Goal: Information Seeking & Learning: Find specific fact

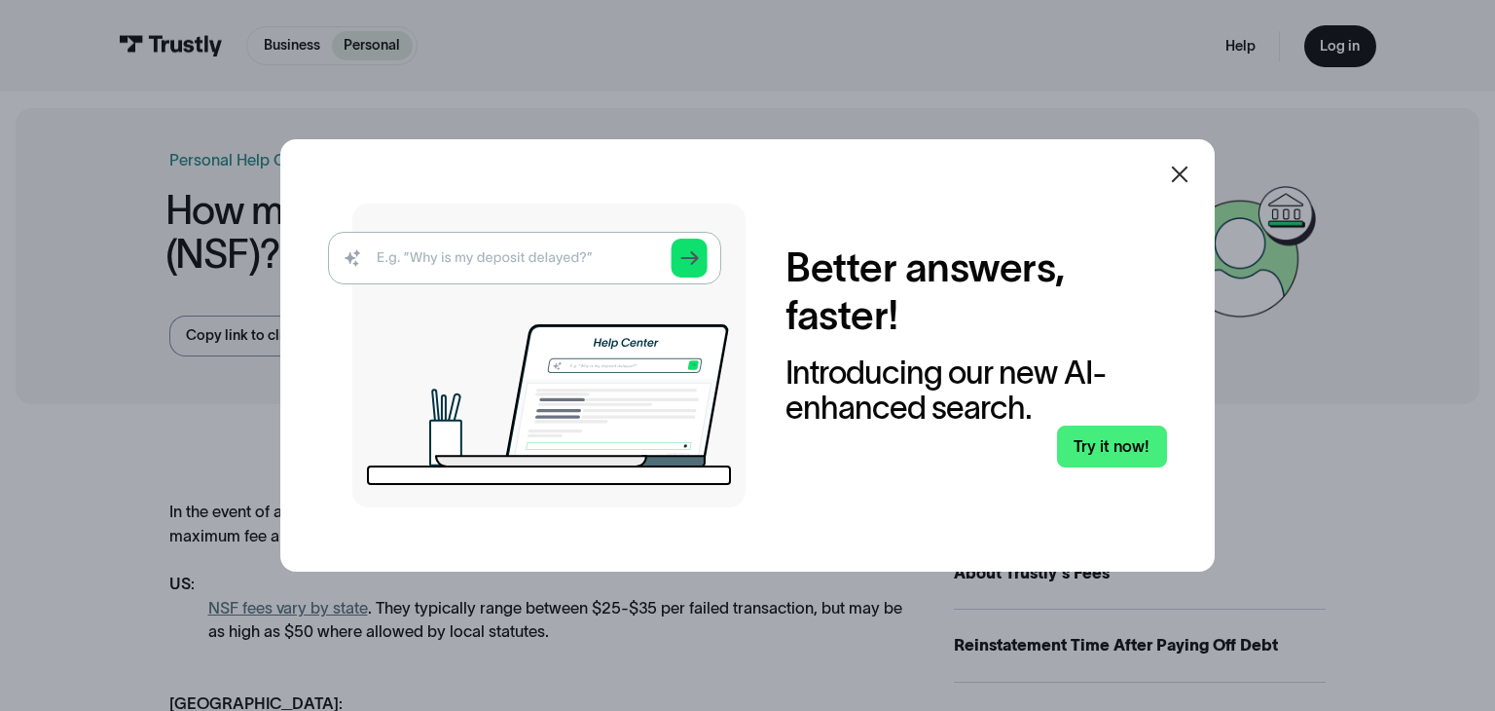
click at [1173, 179] on icon at bounding box center [1180, 174] width 17 height 17
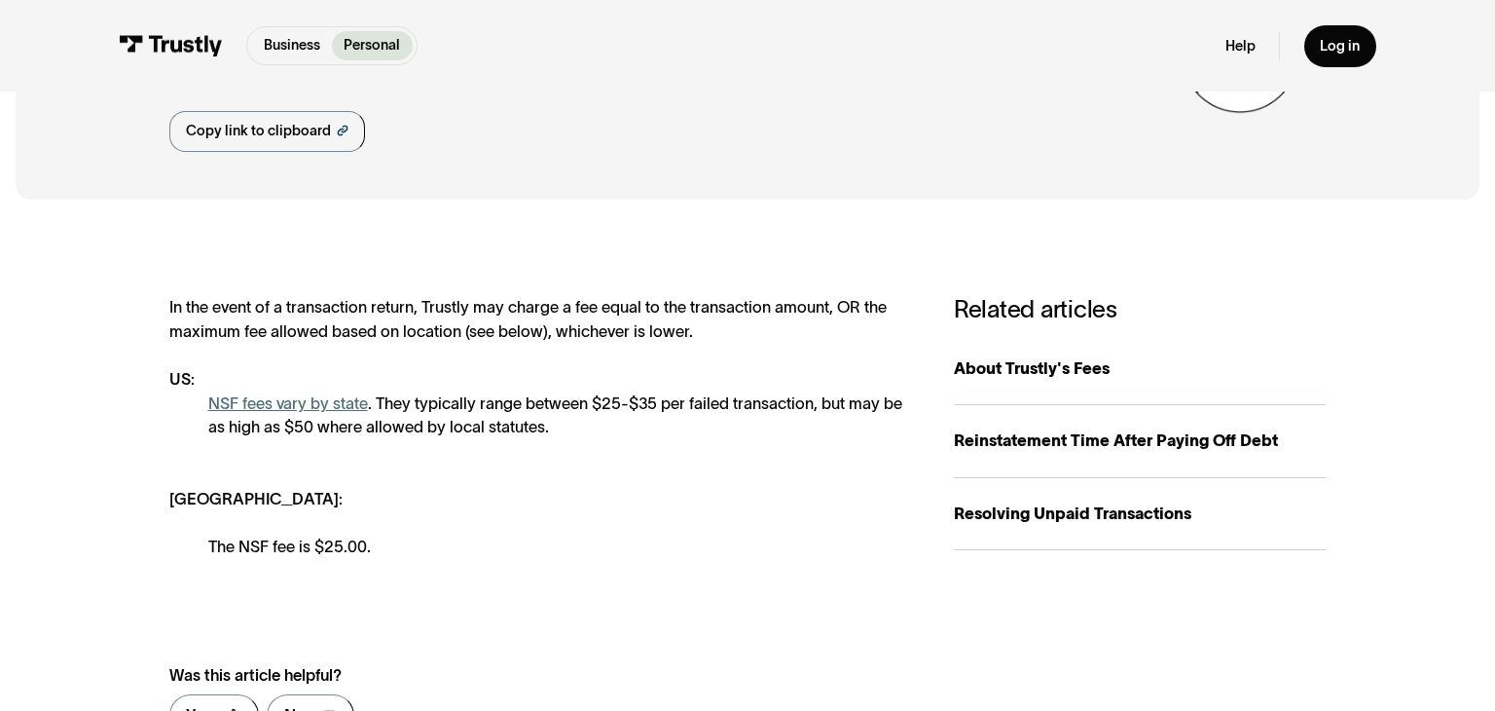
scroll to position [271, 0]
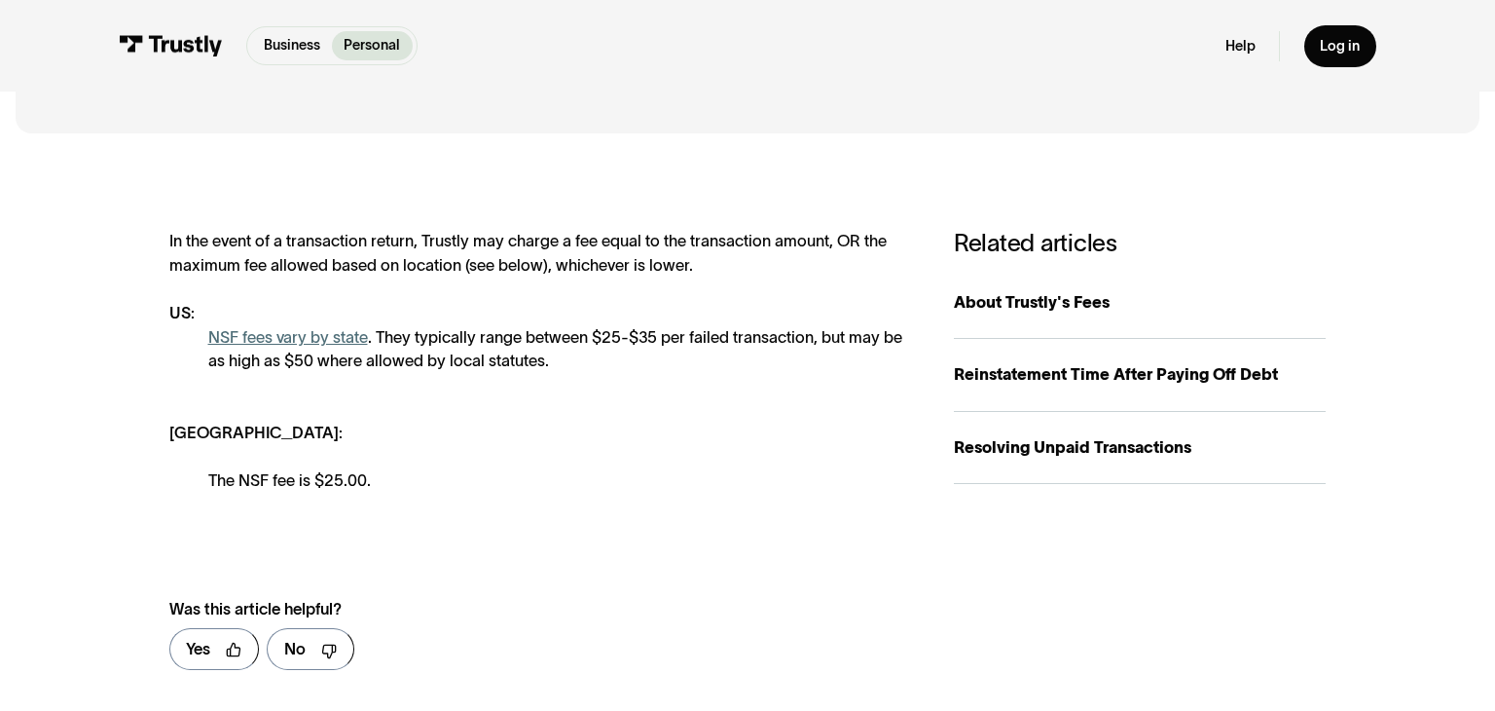
click at [281, 335] on link "NSF fees vary by state" at bounding box center [288, 337] width 160 height 18
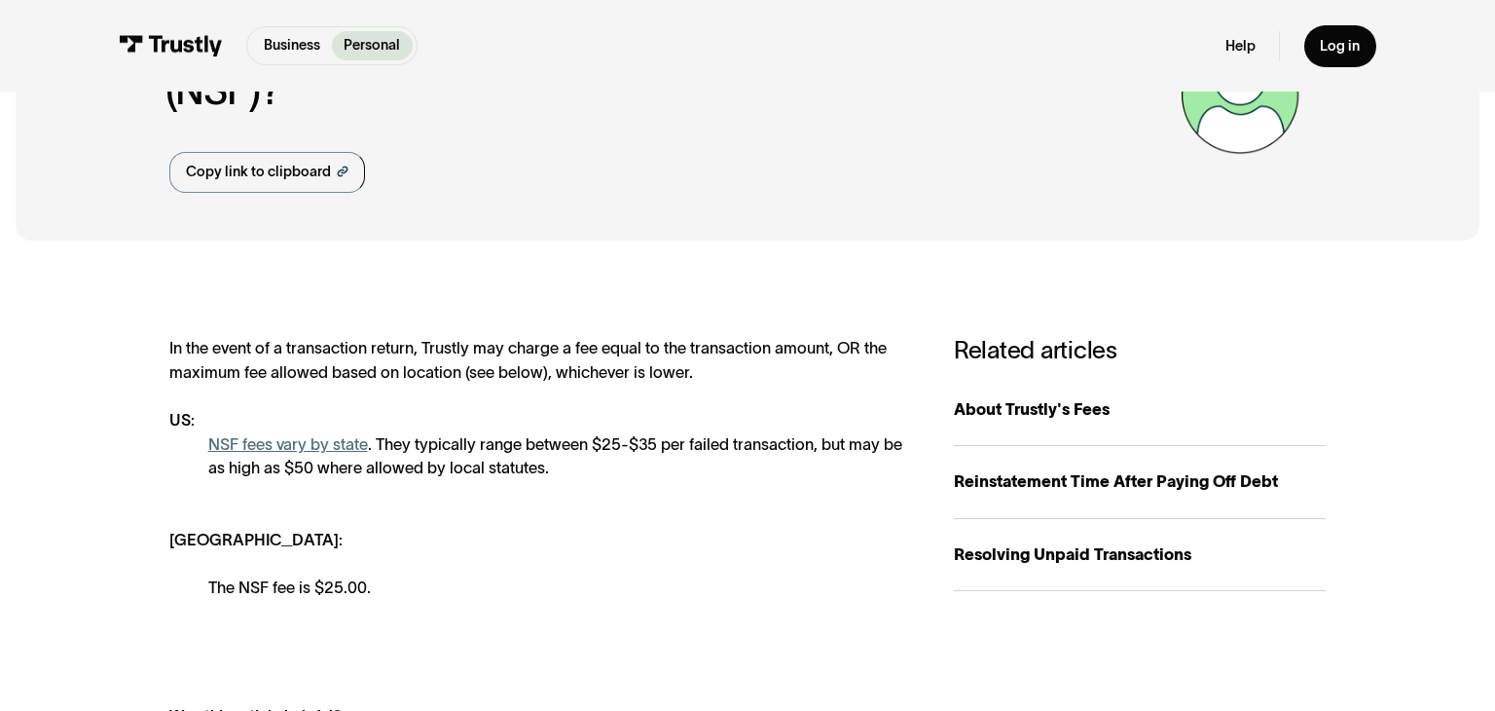
scroll to position [0, 0]
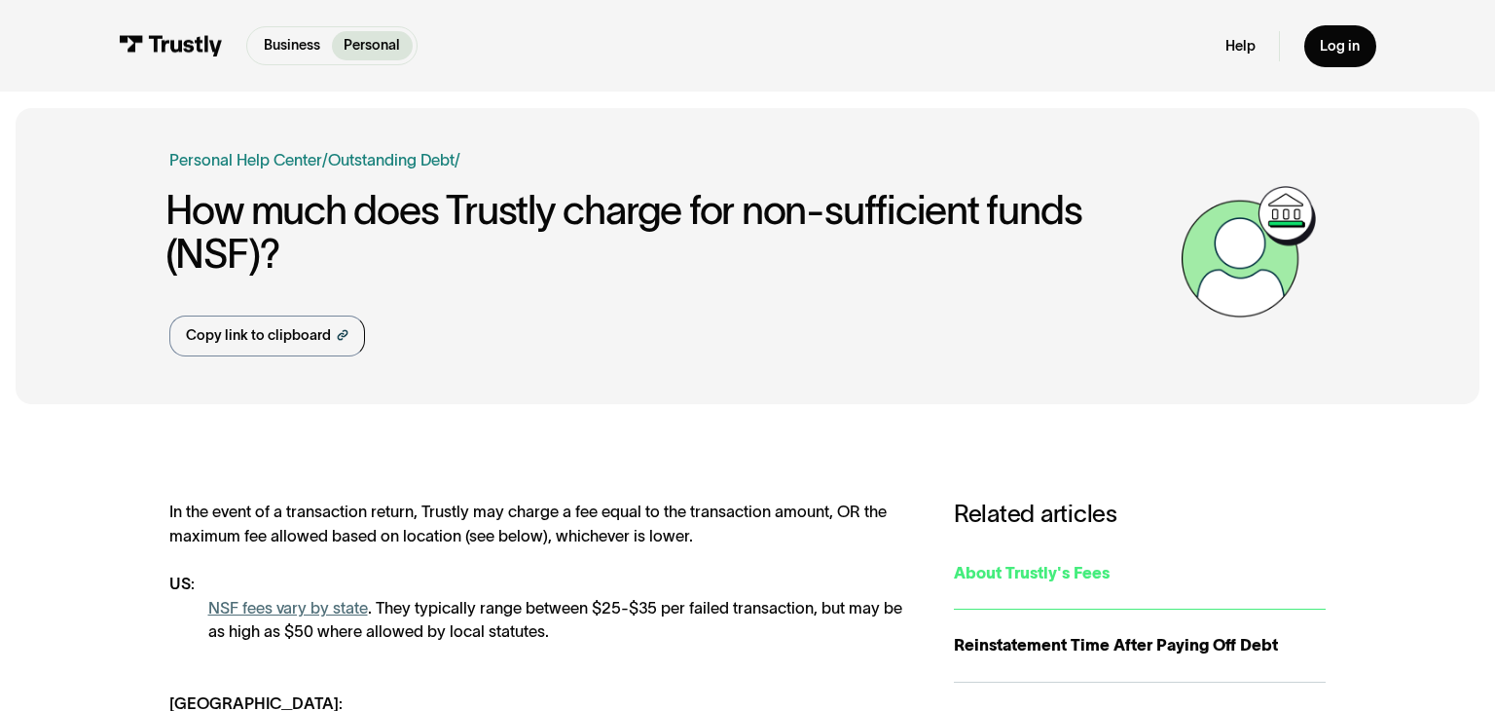
click at [1003, 579] on div "About Trustly's Fees" at bounding box center [1140, 573] width 373 height 24
